Goal: Information Seeking & Learning: Learn about a topic

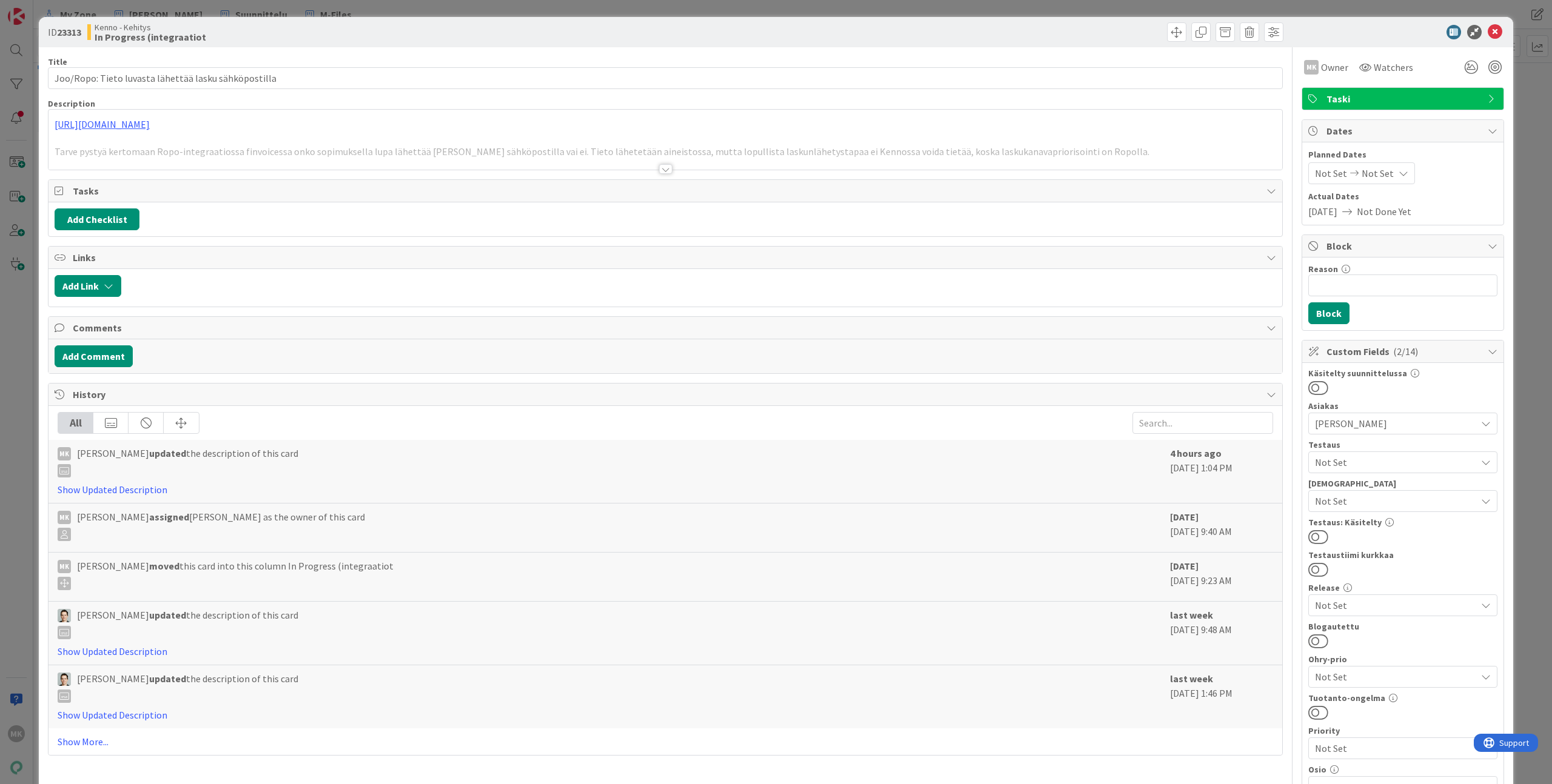
click at [426, 160] on div at bounding box center [665, 154] width 1234 height 31
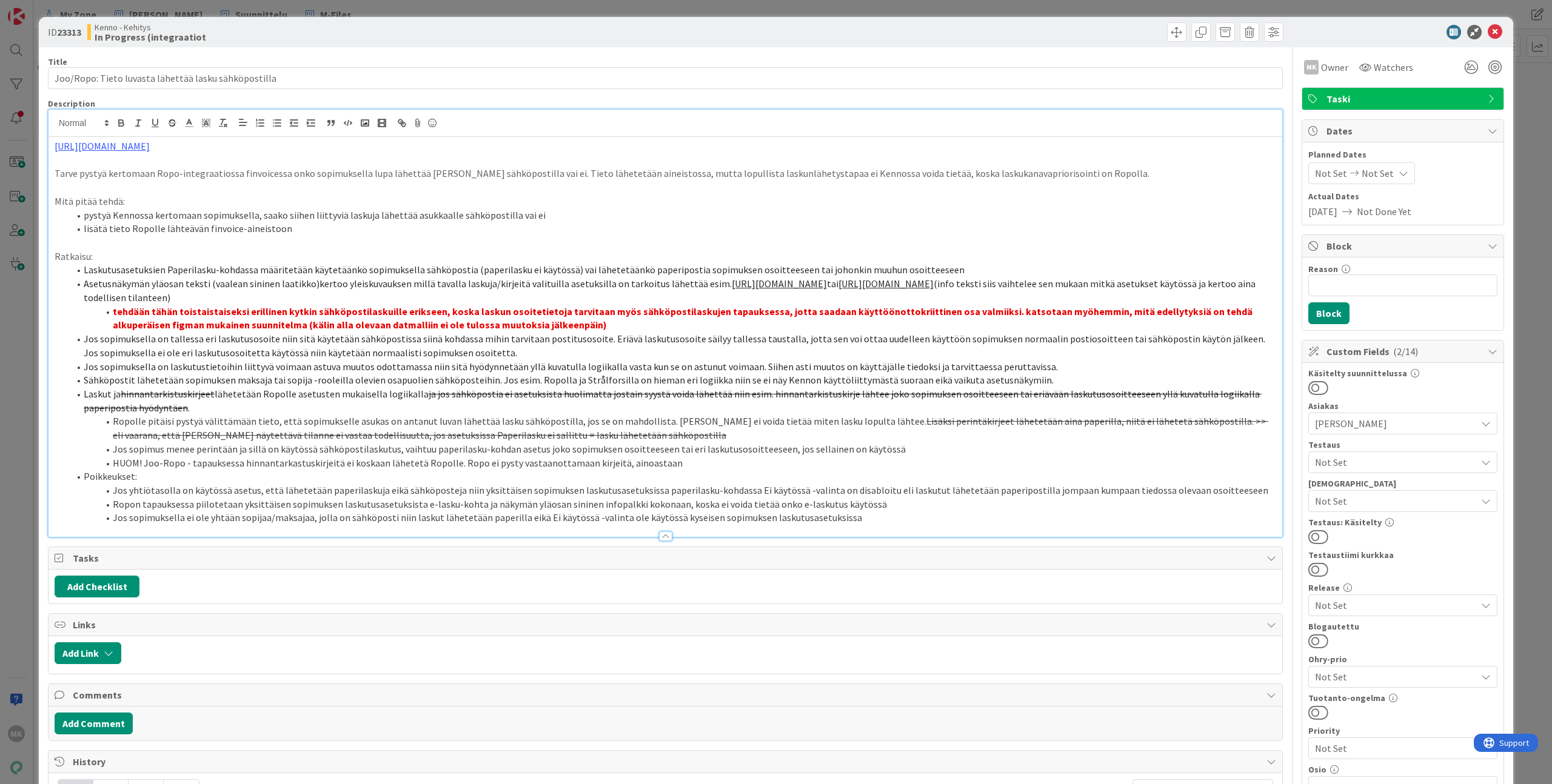
click at [332, 10] on div "ID 23313 Kenno - Kehitys In Progress (integraatiot Title 53 / 128 Joo/Ropo: Tie…" at bounding box center [776, 392] width 1552 height 784
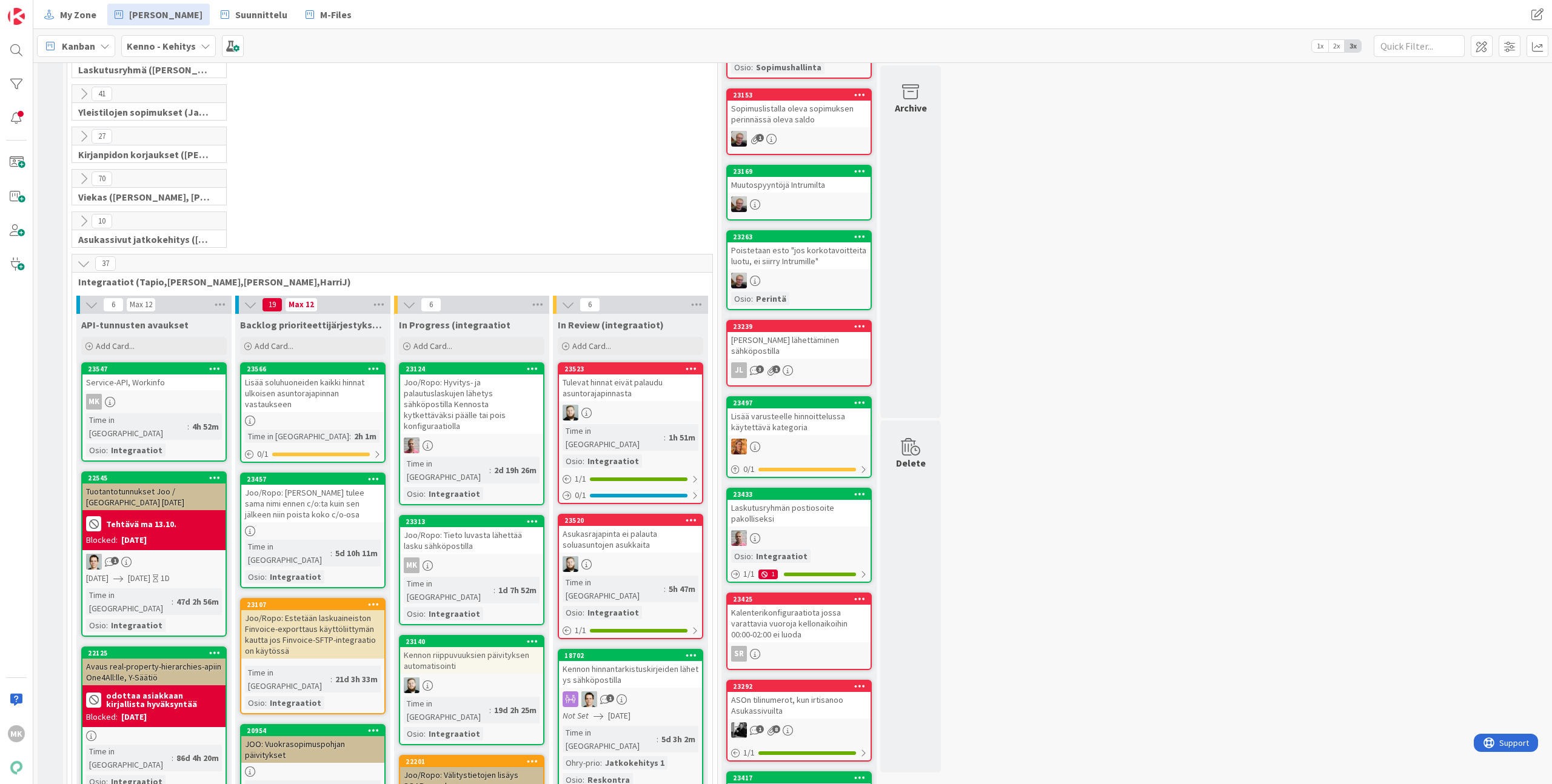
scroll to position [358, 0]
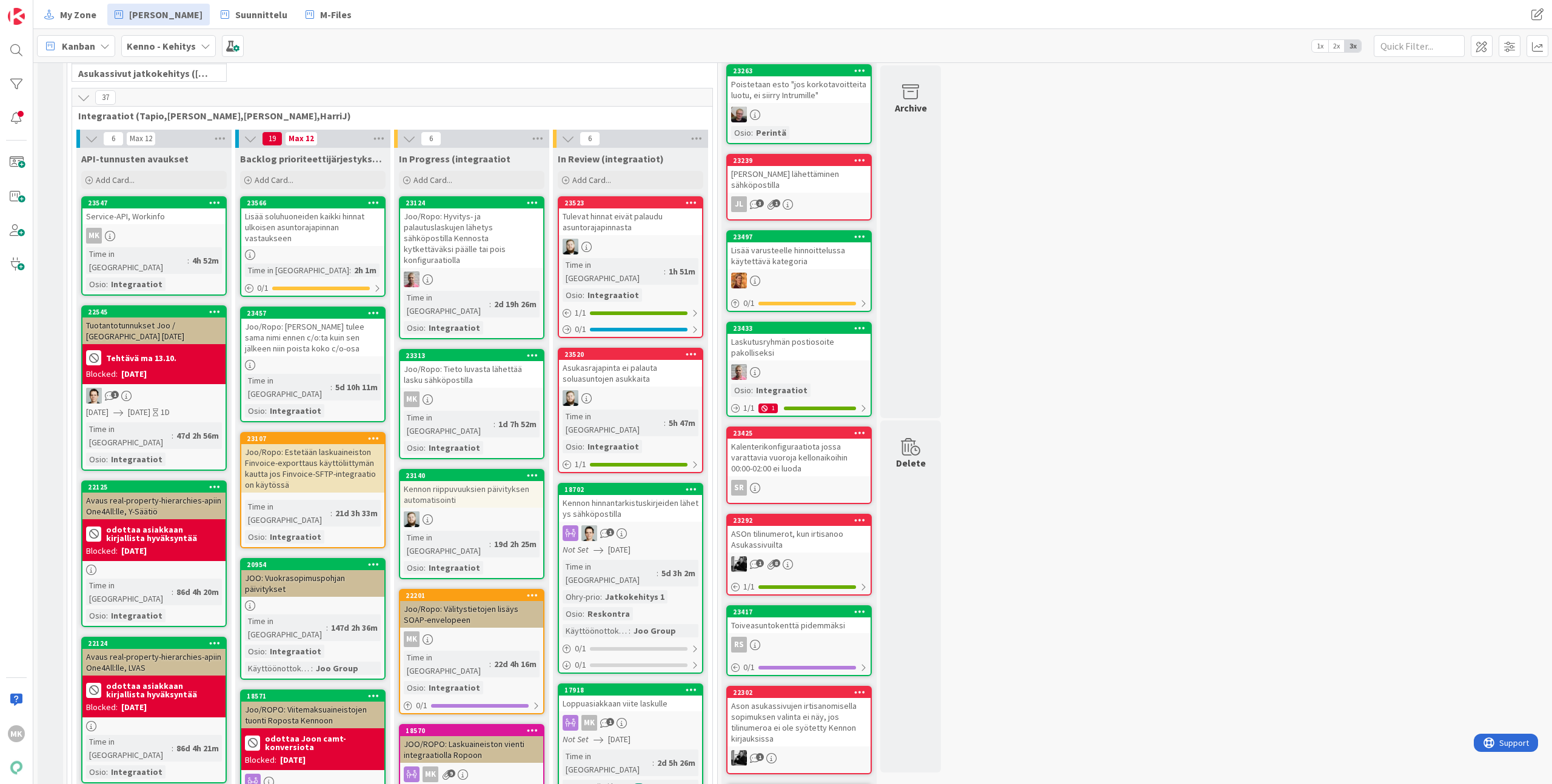
click at [457, 601] on div "Joo/Ropo: Välitystietojen lisäys SOAP-envelopeen" at bounding box center [472, 615] width 143 height 27
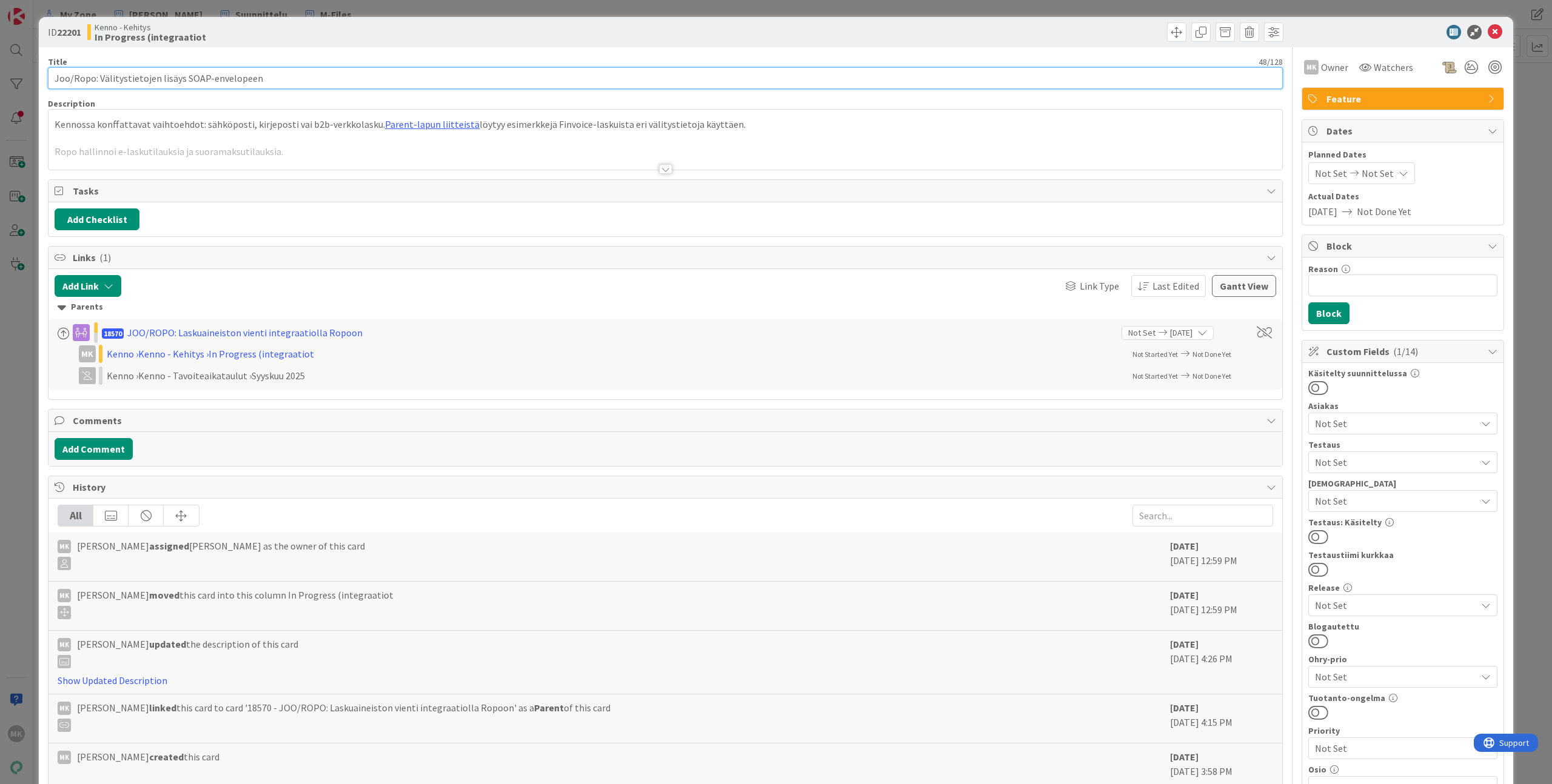
click at [272, 86] on input "Joo/Ropo: Välitystietojen lisäys SOAP-envelopeen" at bounding box center [665, 78] width 1235 height 22
click at [343, 6] on div "ID 22201 Kenno - Kehitys In Progress (integraatiot Title 48 / 128 Joo/Ropo: Väl…" at bounding box center [776, 392] width 1552 height 784
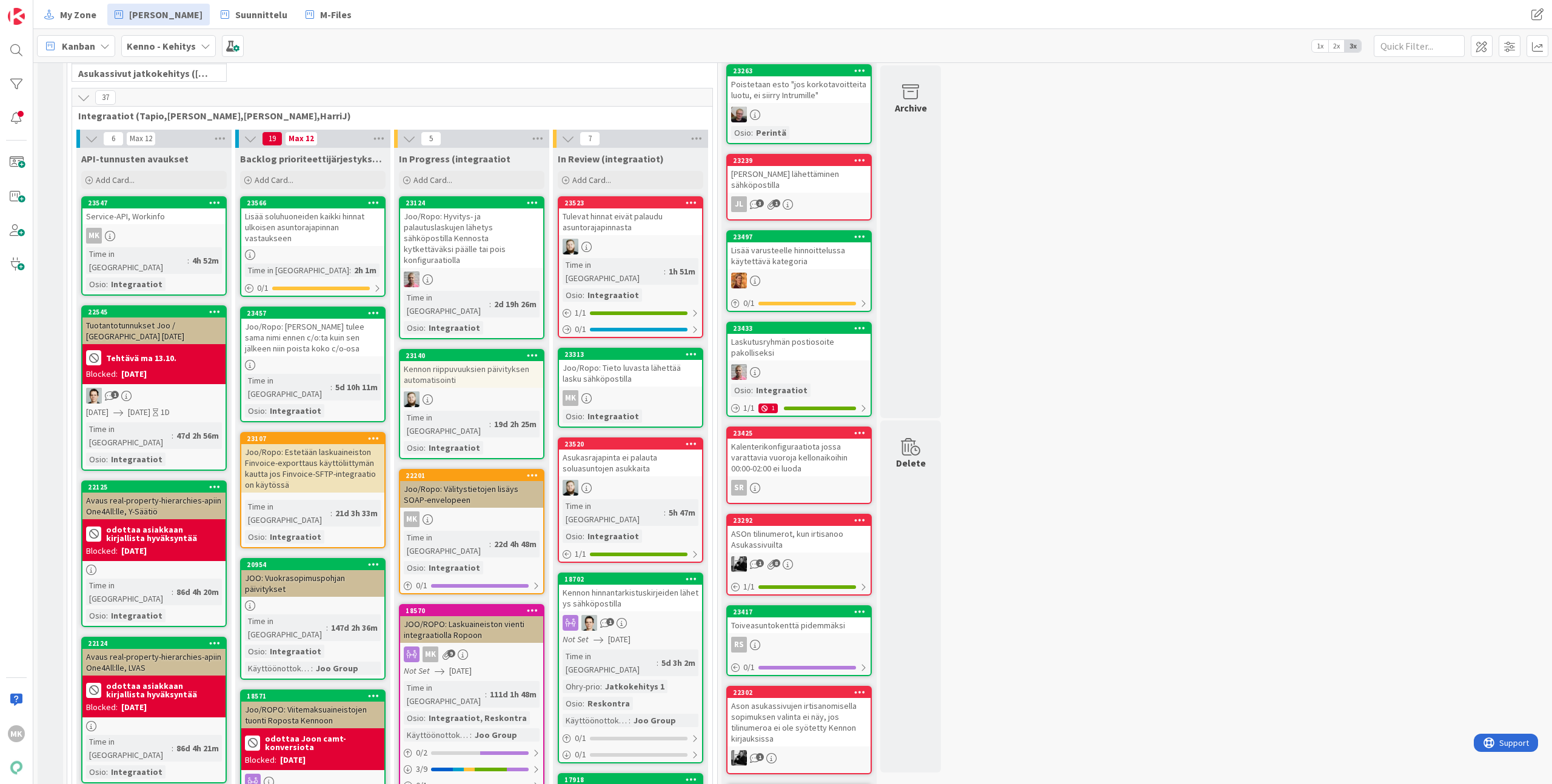
click at [637, 360] on div "Joo/Ropo: Tieto luvasta lähettää lasku sähköpostilla" at bounding box center [630, 373] width 143 height 27
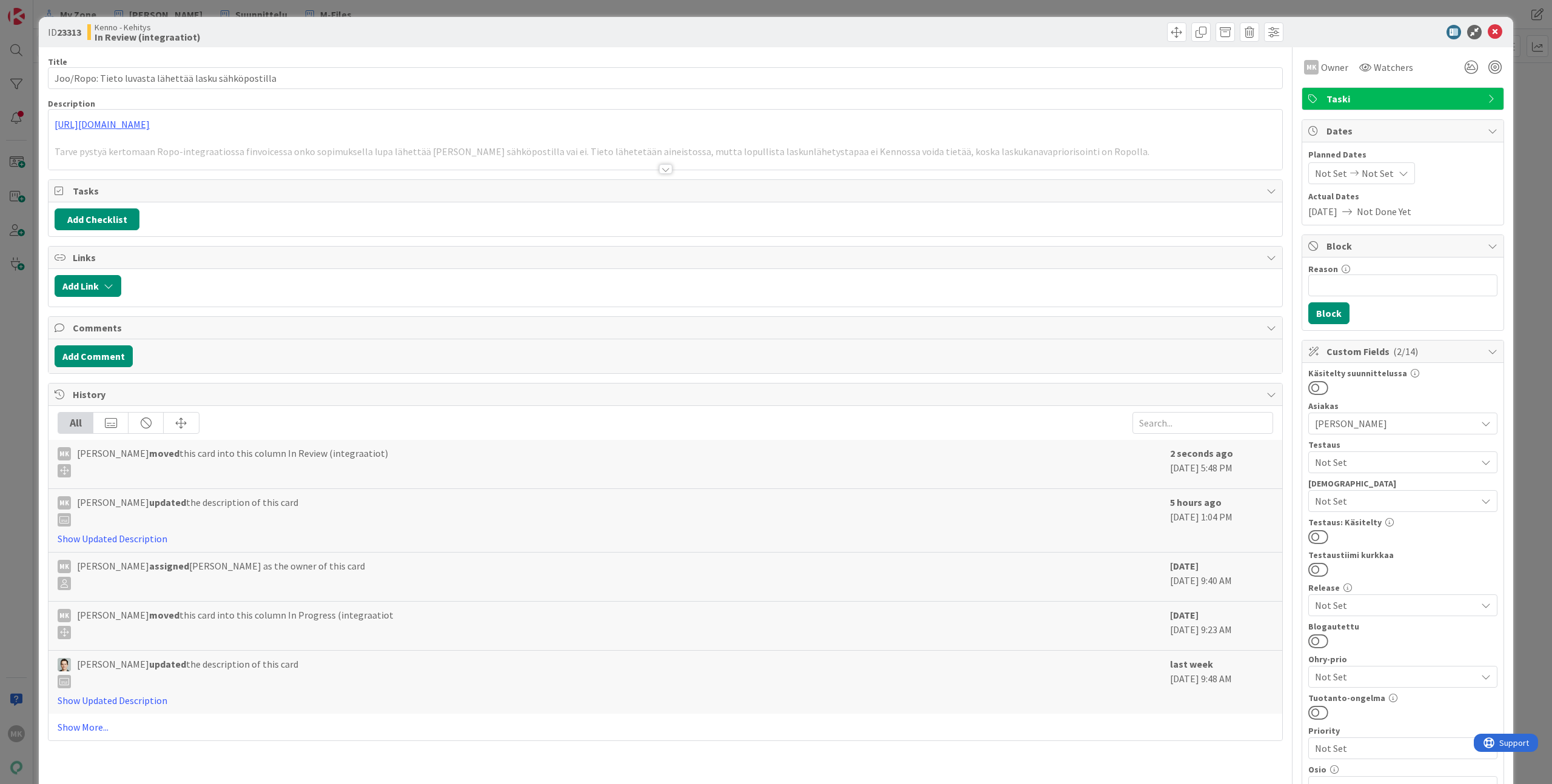
click at [481, 167] on div at bounding box center [665, 154] width 1234 height 31
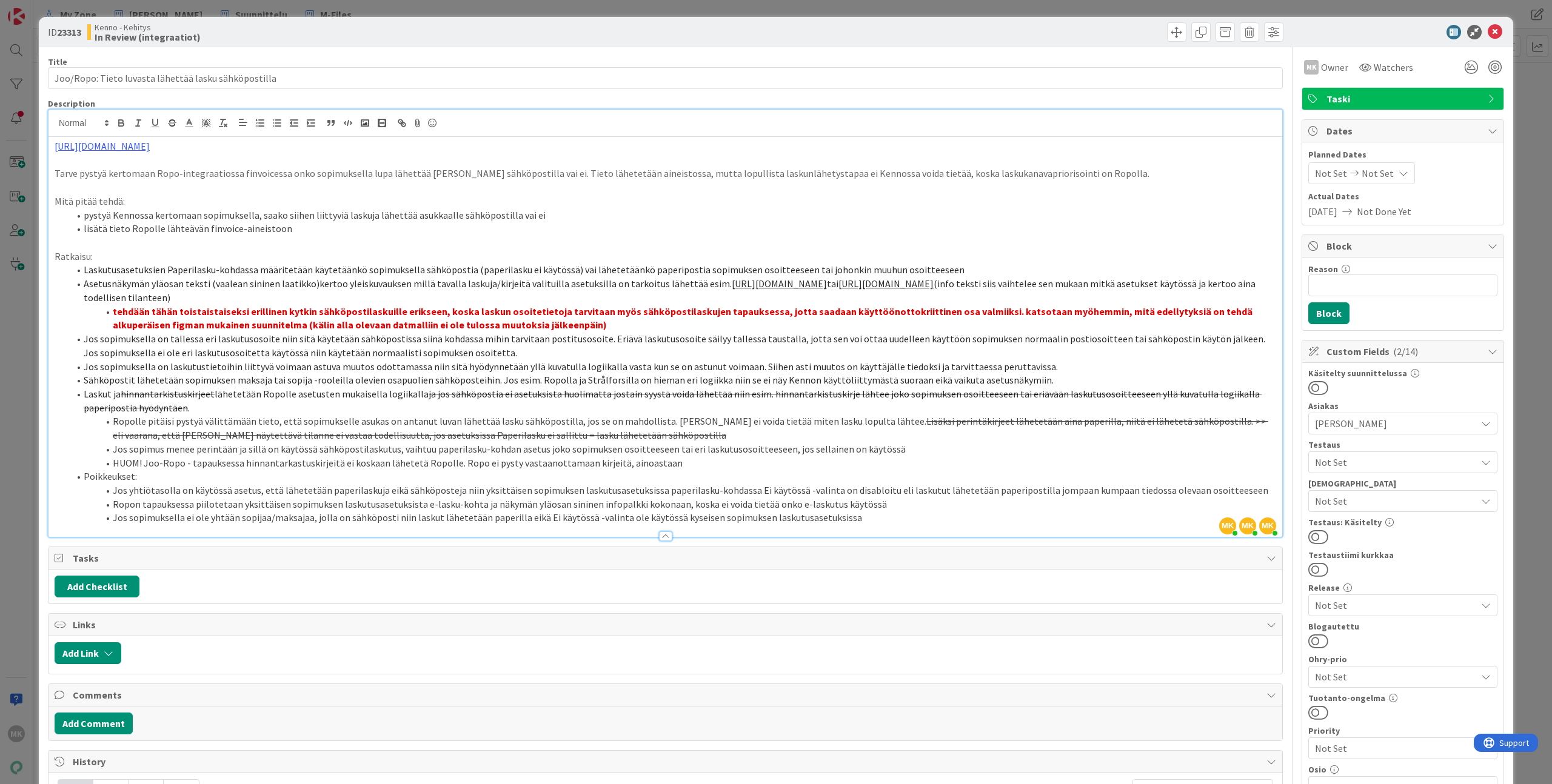
click at [770, 466] on li "HUOM! Joo-Ropo - tapauksessa hinnantarkastuskirjeitä ei koskaan lähetetä Ropoll…" at bounding box center [672, 463] width 1207 height 14
click at [1288, 503] on div "Title 53 / 128 Joo/Ropo: Tieto luvasta lähettää lasku sähköpostilla Description…" at bounding box center [776, 581] width 1456 height 1067
